Goal: Task Accomplishment & Management: Manage account settings

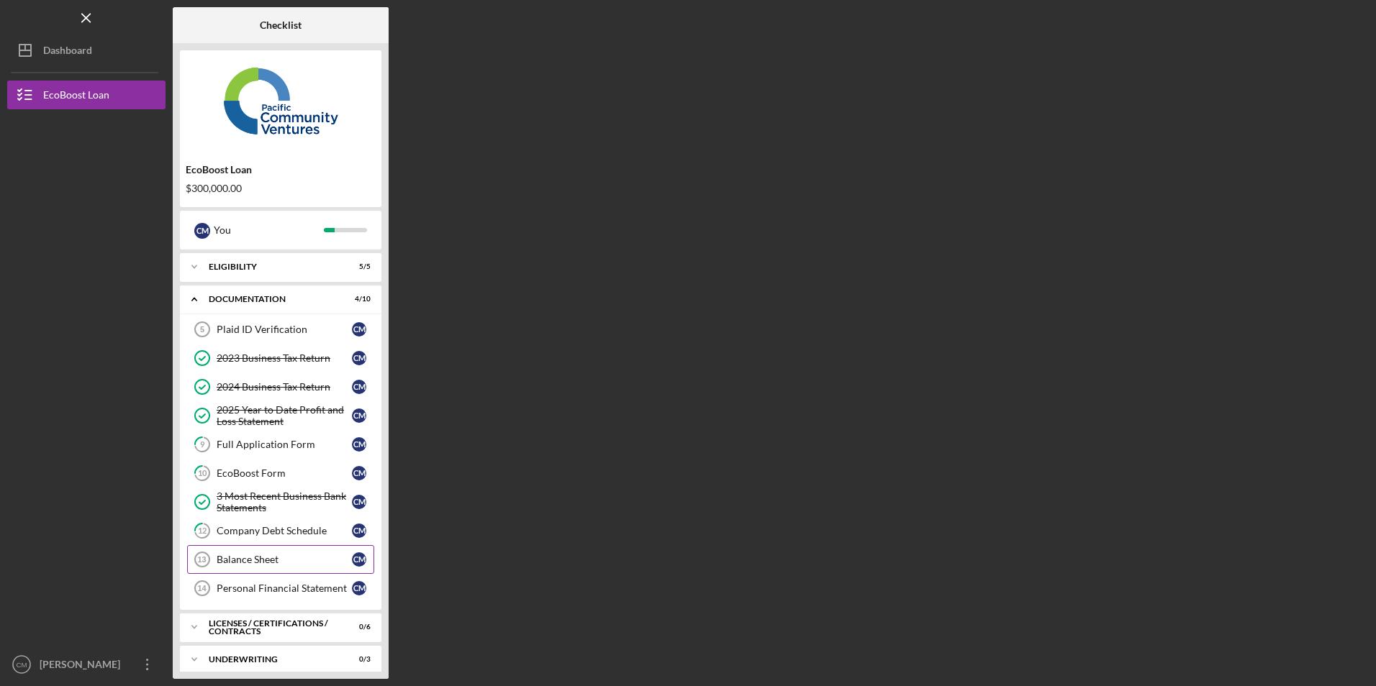
click at [224, 562] on div "Balance Sheet" at bounding box center [284, 560] width 135 height 12
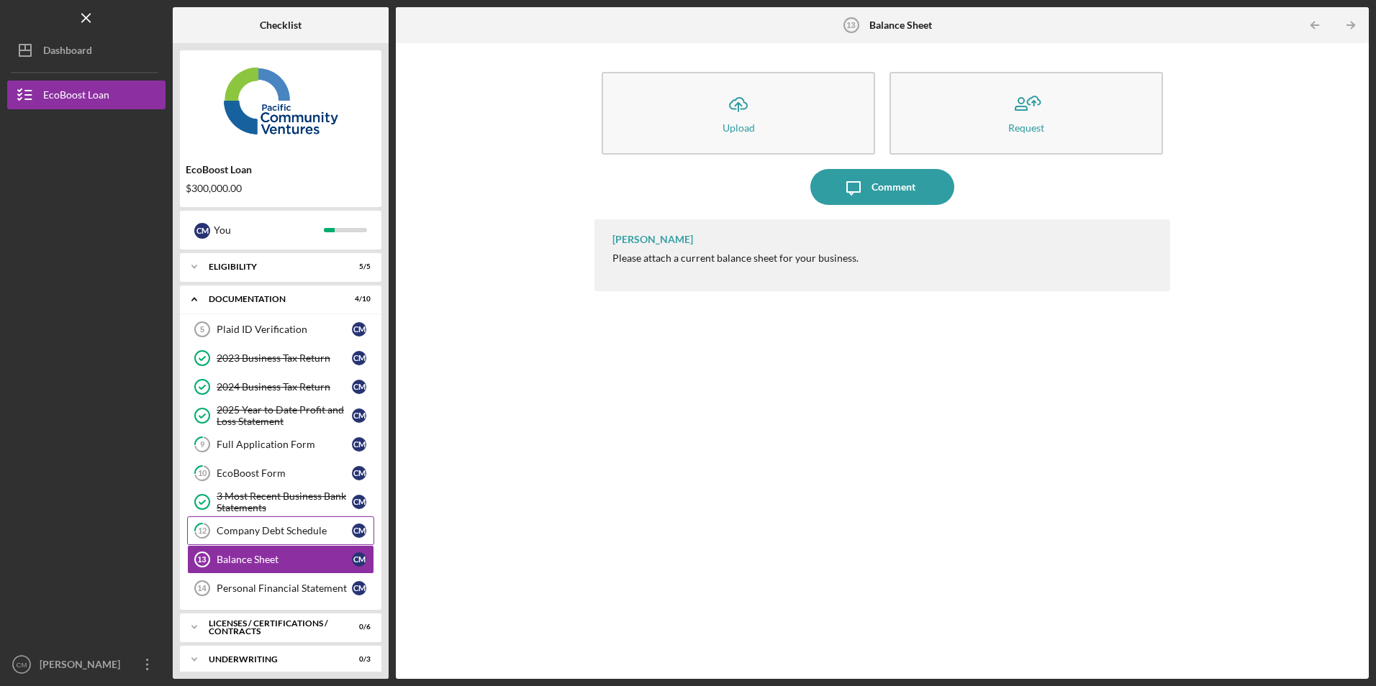
click at [249, 520] on link "12 Company Debt Schedule C M" at bounding box center [280, 531] width 187 height 29
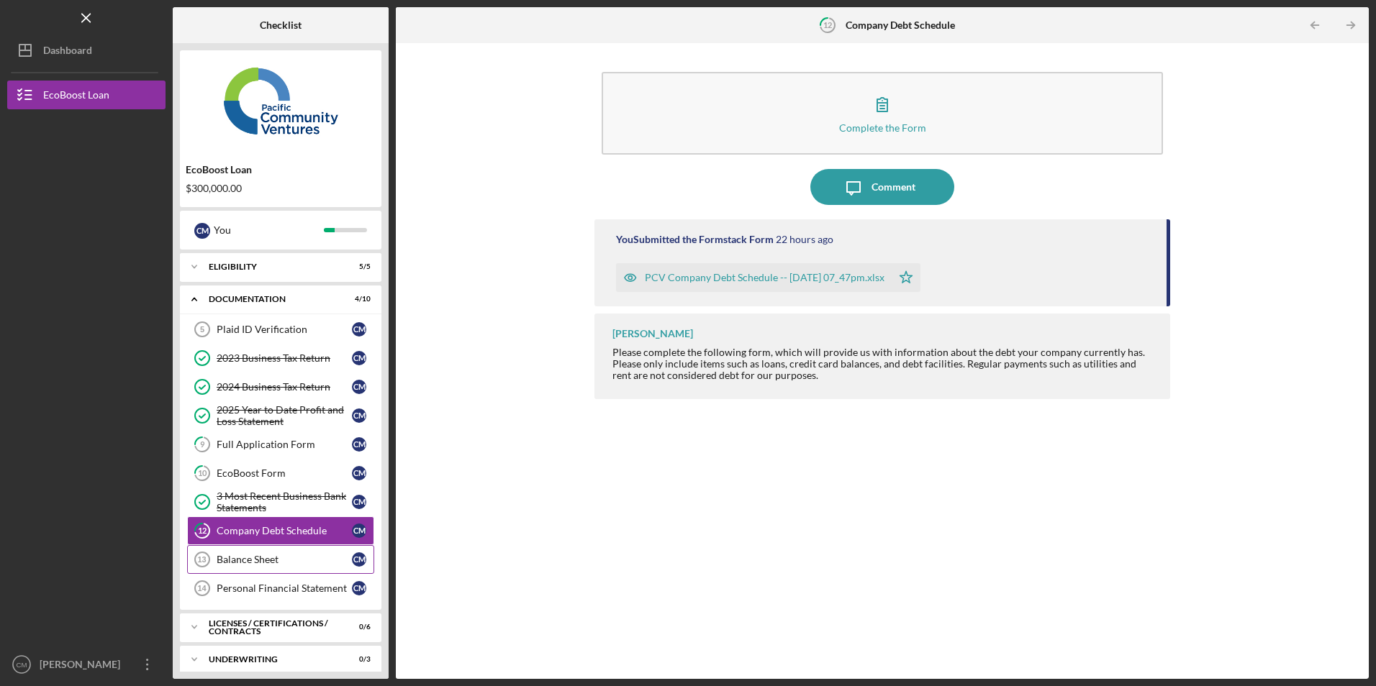
click at [234, 559] on div "Balance Sheet" at bounding box center [284, 560] width 135 height 12
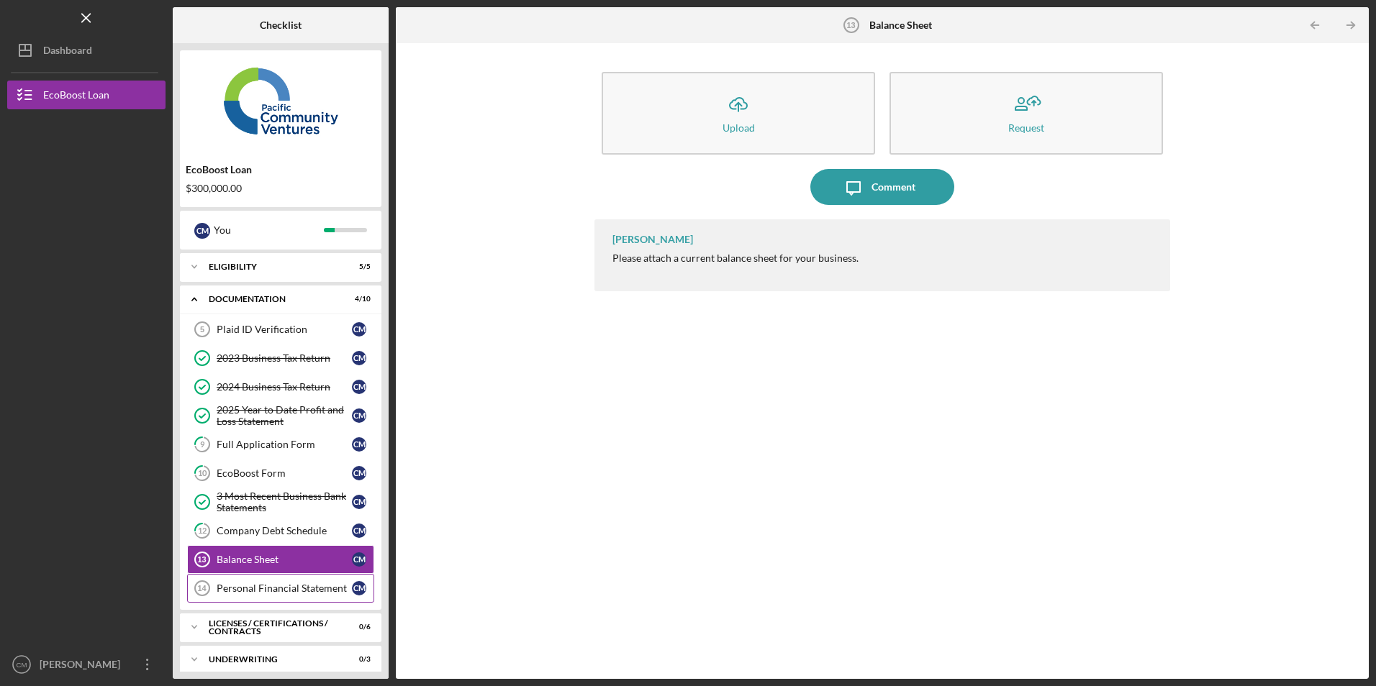
click at [243, 582] on link "Personal Financial Statement 14 Personal Financial Statement C M" at bounding box center [280, 588] width 187 height 29
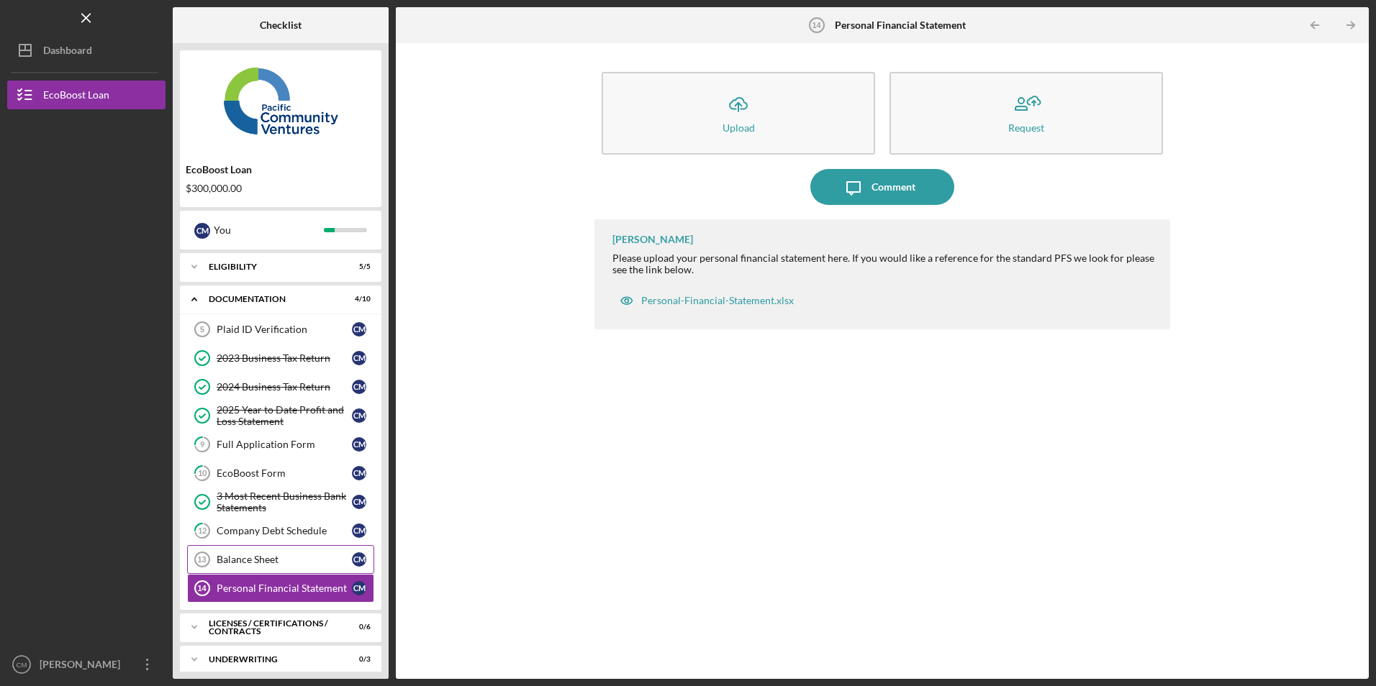
click at [271, 556] on div "Balance Sheet" at bounding box center [284, 560] width 135 height 12
